Goal: Information Seeking & Learning: Learn about a topic

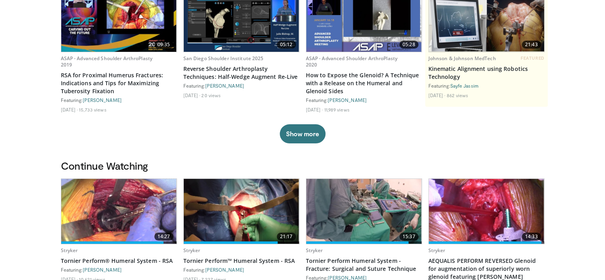
scroll to position [159, 0]
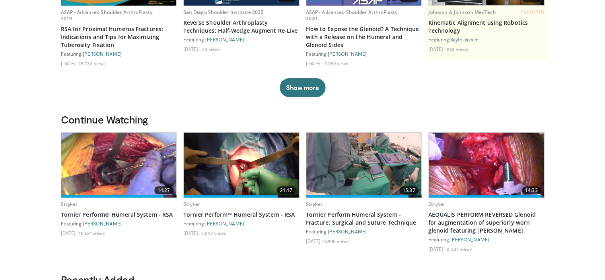
click at [122, 168] on img at bounding box center [118, 164] width 115 height 65
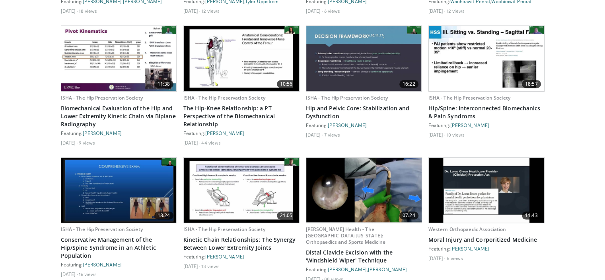
scroll to position [517, 0]
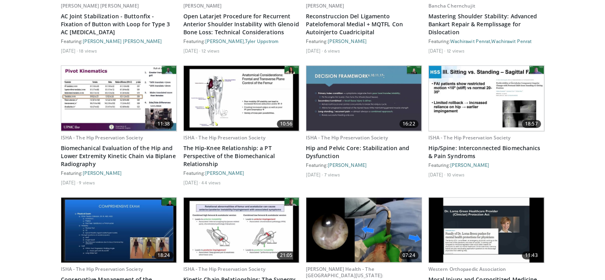
click at [123, 99] on img at bounding box center [118, 98] width 115 height 65
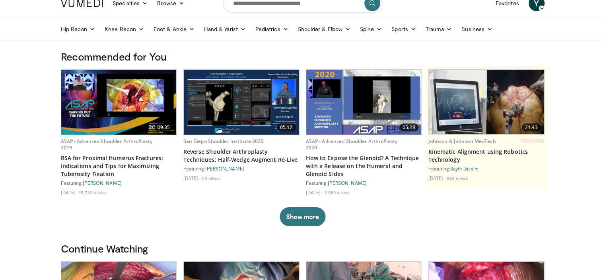
scroll to position [0, 0]
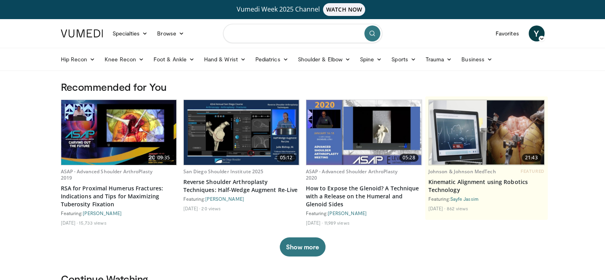
click at [280, 28] on input "Search topics, interventions" at bounding box center [302, 33] width 159 height 19
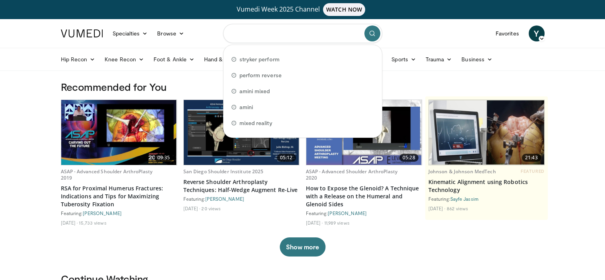
click at [275, 27] on input "Search topics, interventions" at bounding box center [302, 33] width 159 height 19
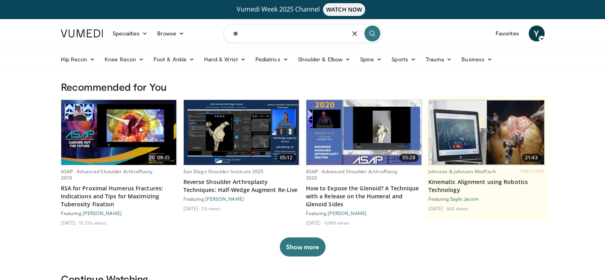
type input "*"
type input "******"
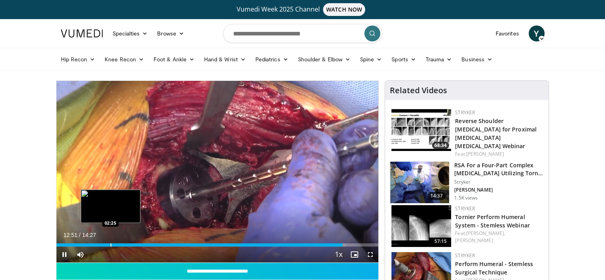
click at [111, 243] on div "Progress Bar" at bounding box center [111, 244] width 1 height 3
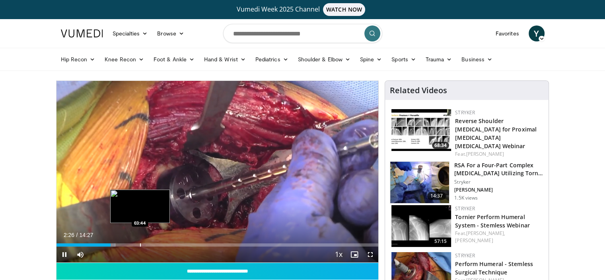
click at [140, 241] on div "Loaded : 18.28% 02:26 03:44" at bounding box center [217, 243] width 322 height 8
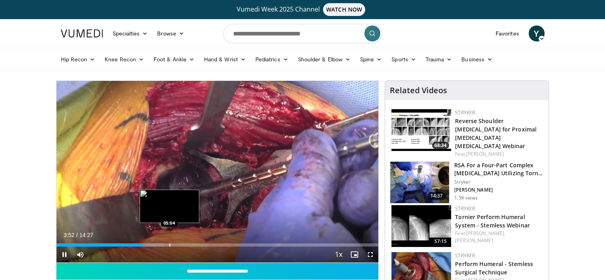
click at [169, 243] on div "Progress Bar" at bounding box center [169, 244] width 1 height 3
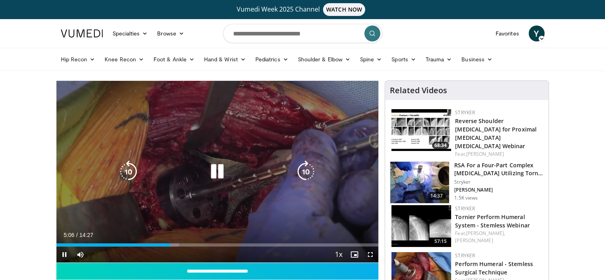
click at [239, 247] on div "Current Time 5:06 / Duration 14:27 Pause Skip Backward Skip Forward Mute Loaded…" at bounding box center [217, 254] width 322 height 16
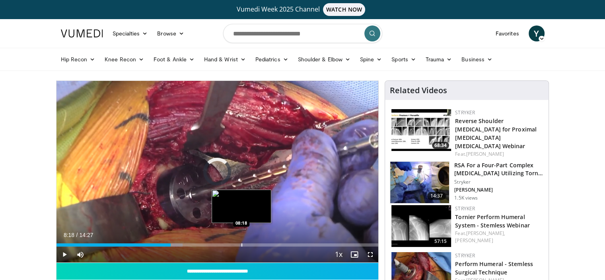
click at [241, 245] on div "Progress Bar" at bounding box center [241, 244] width 1 height 3
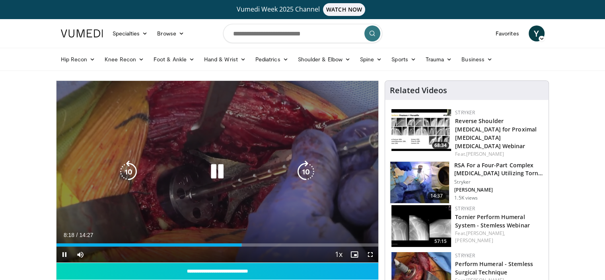
click at [262, 165] on div "Video Player" at bounding box center [217, 171] width 193 height 16
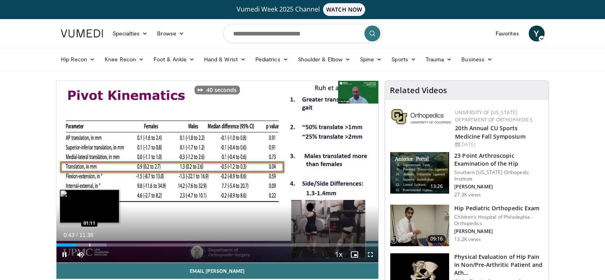
click at [89, 241] on div "Loaded : 15.62% 00:43 01:11" at bounding box center [217, 243] width 322 height 8
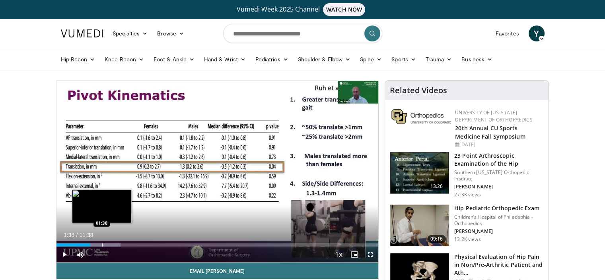
click at [102, 243] on div "Progress Bar" at bounding box center [102, 244] width 1 height 3
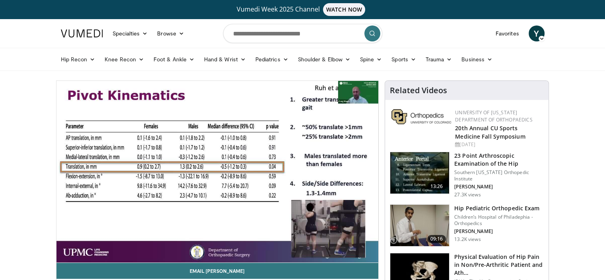
click at [116, 245] on div "40 seconds Tap to unmute" at bounding box center [217, 171] width 322 height 181
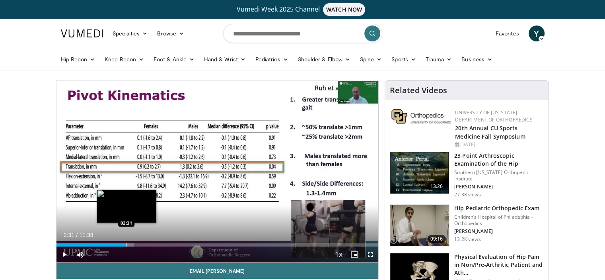
click at [126, 243] on div "Progress Bar" at bounding box center [126, 244] width 1 height 3
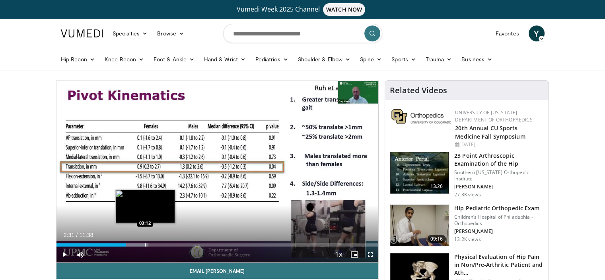
click at [145, 245] on div "Progress Bar" at bounding box center [145, 244] width 1 height 3
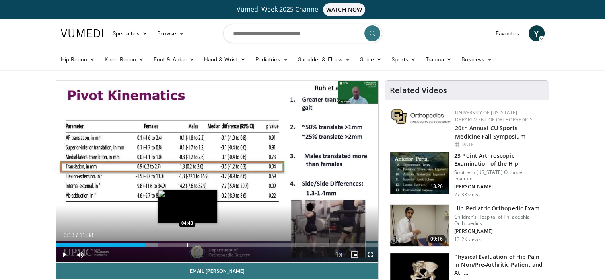
click at [188, 244] on div "Progress Bar" at bounding box center [187, 244] width 1 height 3
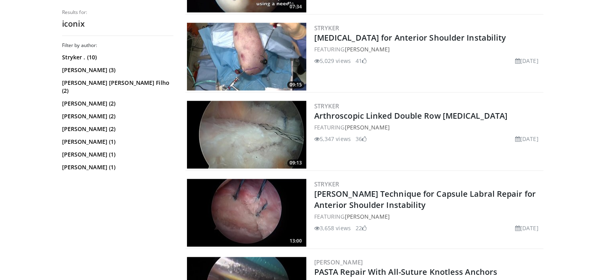
scroll to position [716, 0]
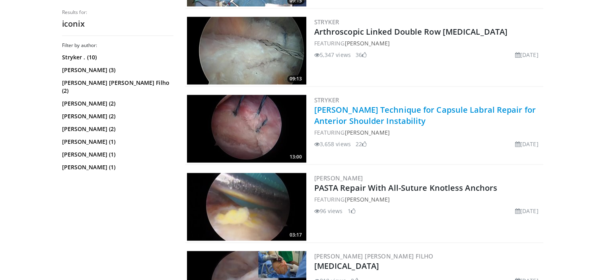
click at [379, 111] on link "Dr. Nikhil Verma's Technique for Capsule Labral Repair for Anterior Shoulder In…" at bounding box center [425, 115] width 222 height 22
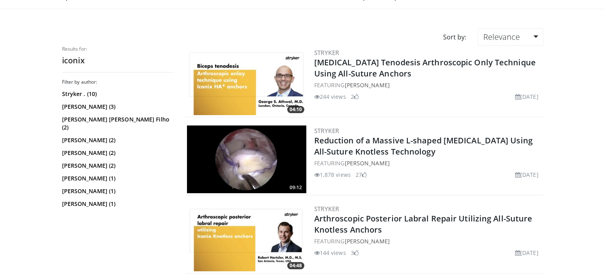
scroll to position [119, 0]
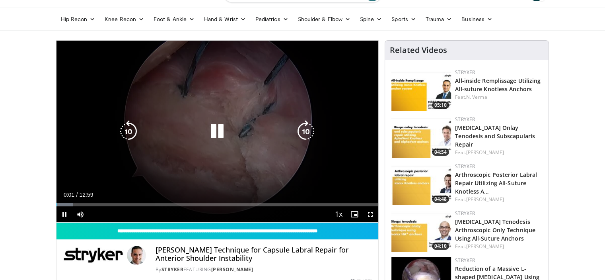
scroll to position [40, 0]
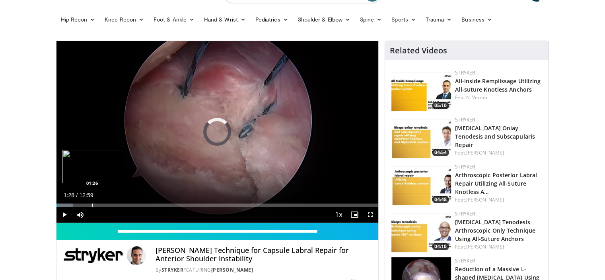
click at [92, 205] on div "Progress Bar" at bounding box center [92, 204] width 1 height 3
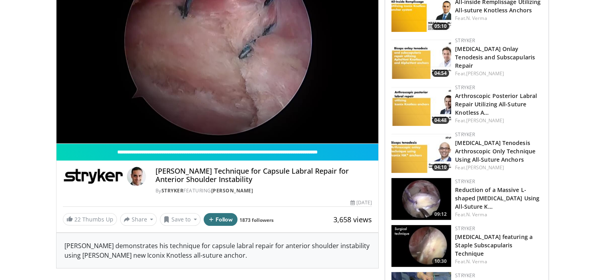
scroll to position [119, 0]
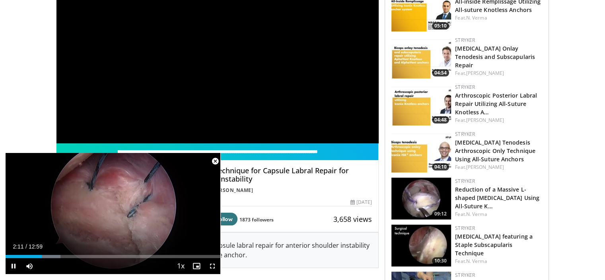
click at [216, 162] on span "Video Player" at bounding box center [215, 161] width 16 height 16
